Goal: Information Seeking & Learning: Learn about a topic

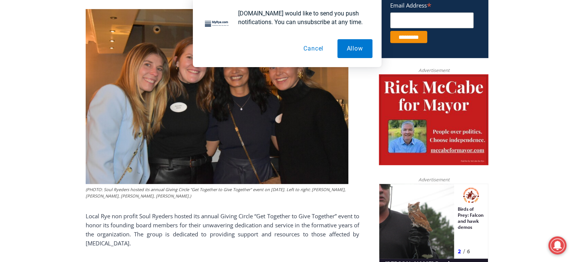
scroll to position [1444, 0]
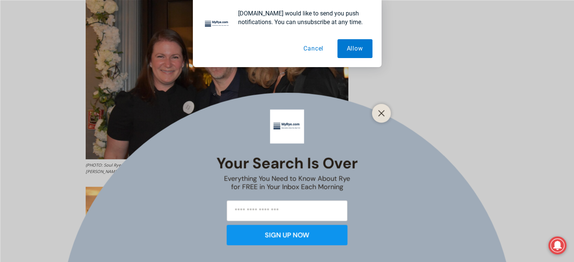
scroll to position [1406, 0]
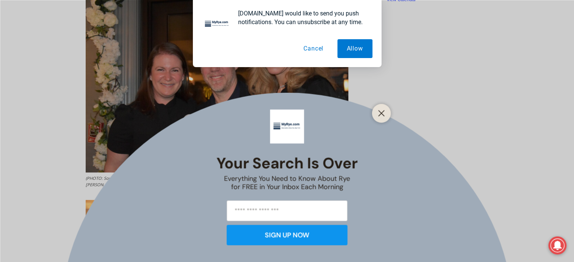
click at [319, 48] on button "Cancel" at bounding box center [313, 48] width 39 height 19
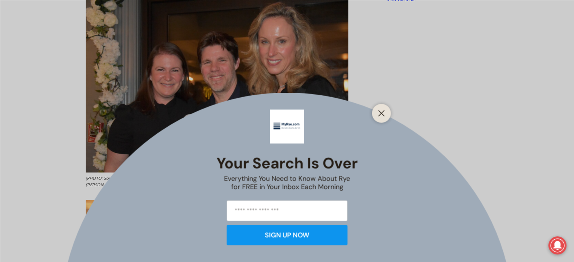
click at [378, 111] on icon "Close" at bounding box center [381, 113] width 7 height 7
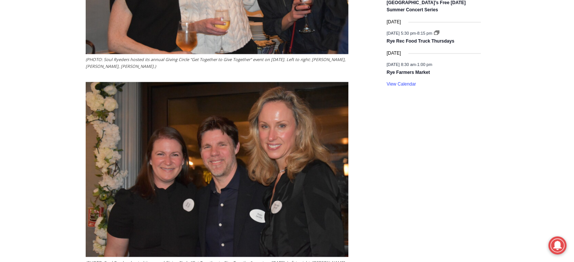
scroll to position [1369, 0]
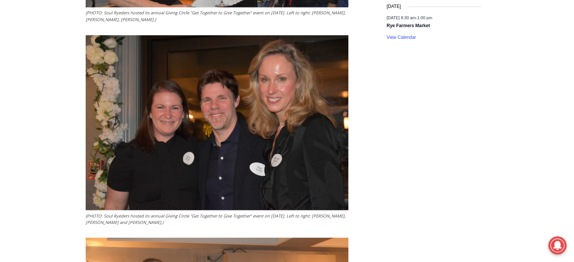
click at [338, 212] on figcaption "(PHOTO: Soul Ryeders hosted its annual Giving Circle “Get Together to Give Toge…" at bounding box center [217, 218] width 263 height 13
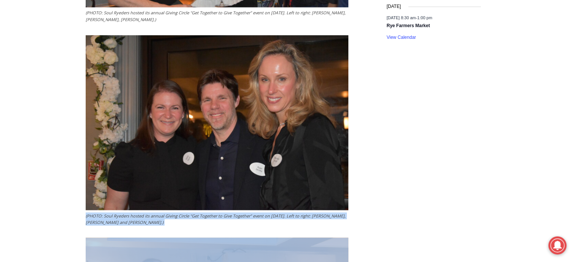
click at [338, 212] on figcaption "(PHOTO: Soul Ryeders hosted its annual Giving Circle “Get Together to Give Toge…" at bounding box center [217, 218] width 263 height 13
click at [124, 212] on figcaption "(PHOTO: Soul Ryeders hosted its annual Giving Circle “Get Together to Give Toge…" at bounding box center [217, 218] width 263 height 13
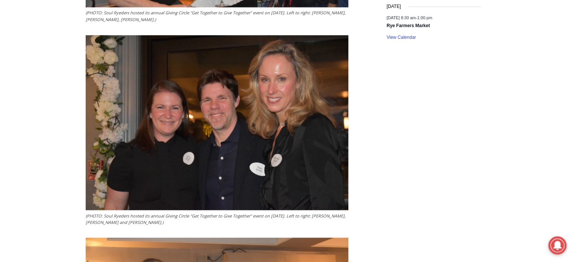
click at [134, 212] on figcaption "(PHOTO: Soul Ryeders hosted its annual Giving Circle “Get Together to Give Toge…" at bounding box center [217, 218] width 263 height 13
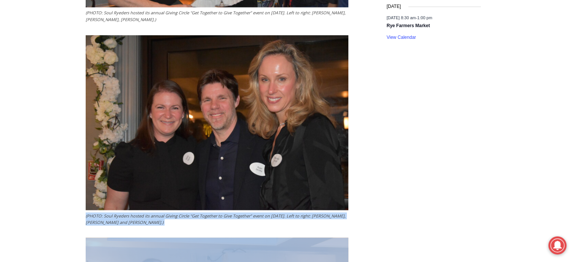
click at [134, 212] on figcaption "(PHOTO: Soul Ryeders hosted its annual Giving Circle “Get Together to Give Toge…" at bounding box center [217, 218] width 263 height 13
click at [127, 212] on figcaption "(PHOTO: Soul Ryeders hosted its annual Giving Circle “Get Together to Give Toge…" at bounding box center [217, 218] width 263 height 13
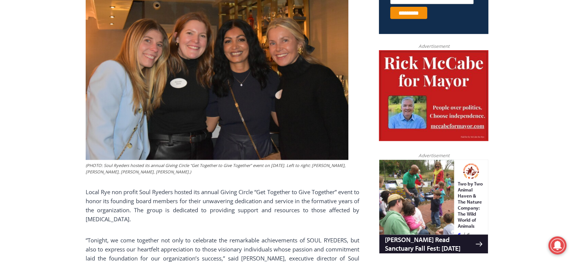
scroll to position [298, 0]
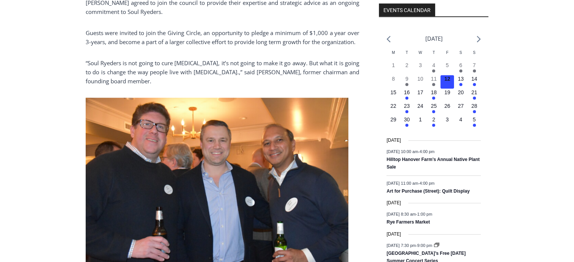
scroll to position [1004, 0]
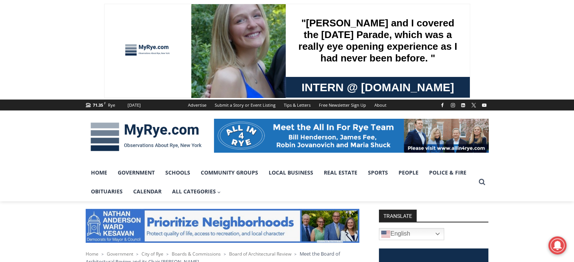
click at [51, 163] on div at bounding box center [287, 137] width 574 height 53
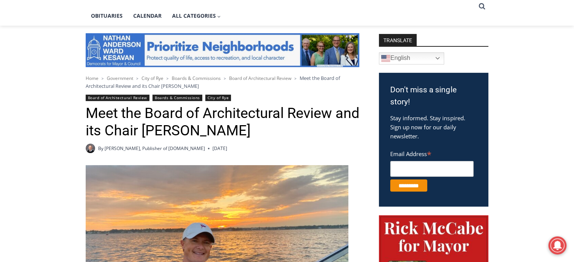
scroll to position [189, 0]
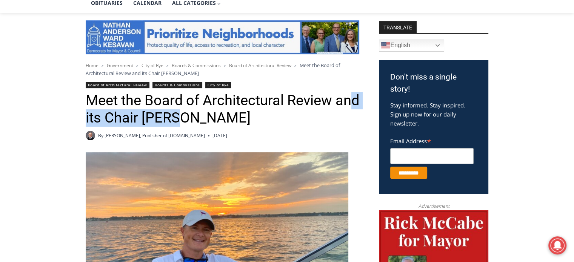
drag, startPoint x: 100, startPoint y: 121, endPoint x: 211, endPoint y: 121, distance: 111.3
click at [211, 121] on h1 "Meet the Board of Architectural Review and its Chair Michael Harrington" at bounding box center [222, 109] width 273 height 34
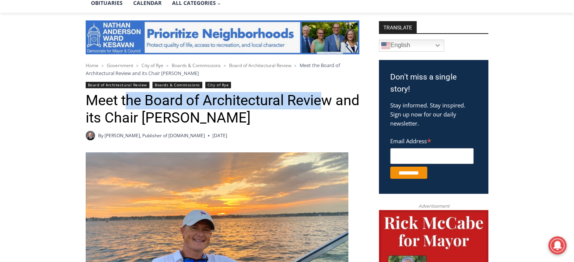
drag, startPoint x: 306, startPoint y: 106, endPoint x: 124, endPoint y: 106, distance: 182.2
click at [124, 106] on h1 "Meet the Board of Architectural Review and its Chair Michael Harrington" at bounding box center [222, 109] width 273 height 34
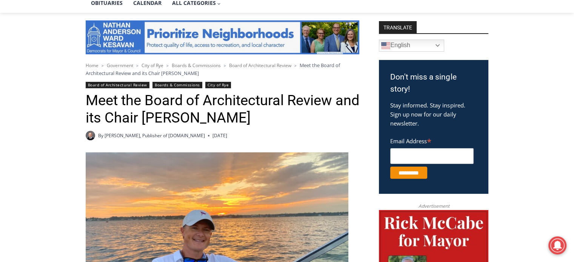
click at [106, 106] on h1 "Meet the Board of Architectural Review and its Chair Michael Harrington" at bounding box center [222, 109] width 273 height 34
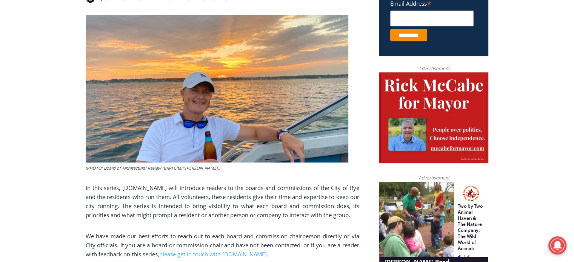
scroll to position [377, 0]
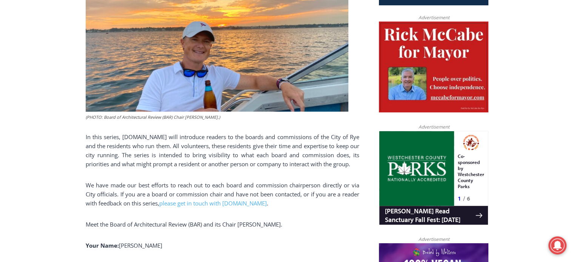
click at [290, 142] on span "In this series, MyRye.com will introduce readers to the boards and commissions …" at bounding box center [222, 150] width 273 height 35
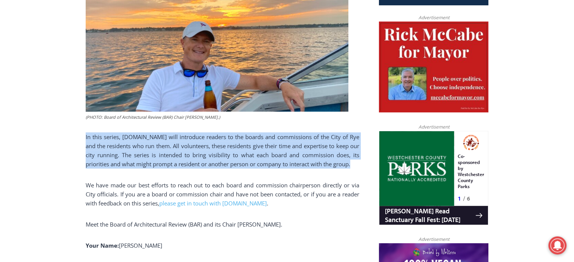
click at [290, 142] on span "In this series, MyRye.com will introduce readers to the boards and commissions …" at bounding box center [222, 150] width 273 height 35
click at [227, 152] on span "In this series, MyRye.com will introduce readers to the boards and commissions …" at bounding box center [222, 150] width 273 height 35
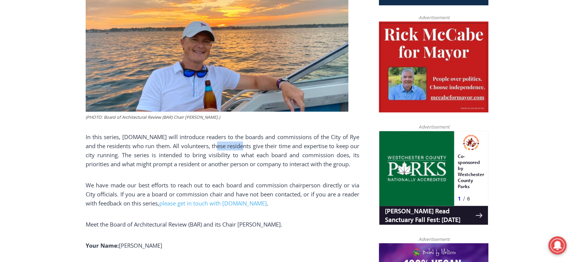
click at [227, 152] on span "In this series, MyRye.com will introduce readers to the boards and commissions …" at bounding box center [222, 150] width 273 height 35
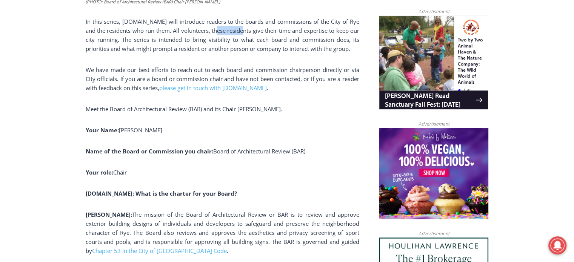
scroll to position [490, 0]
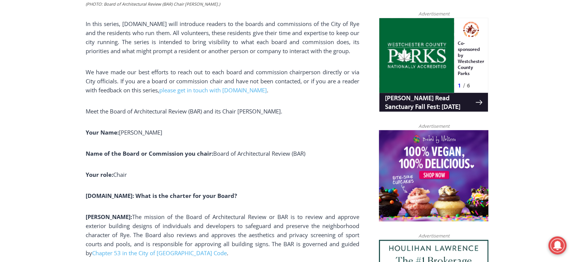
click at [264, 115] on span "Meet the Board of Architectural Review (BAR) and its Chair Michael Harrington." at bounding box center [184, 112] width 197 height 8
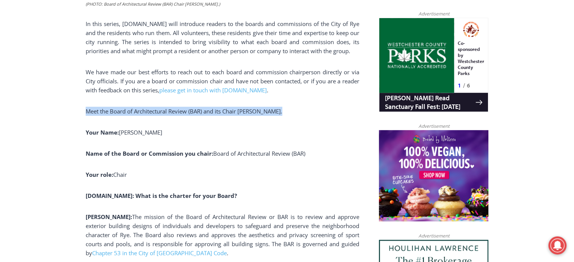
click at [264, 115] on span "Meet the Board of Architectural Review (BAR) and its Chair Michael Harrington." at bounding box center [184, 112] width 197 height 8
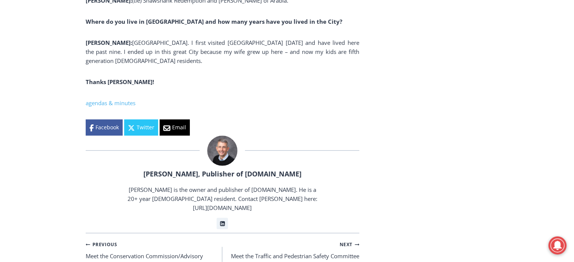
scroll to position [1962, 0]
